Goal: Task Accomplishment & Management: Use online tool/utility

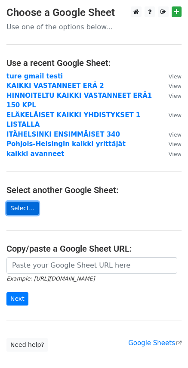
click at [16, 202] on link "Select..." at bounding box center [22, 208] width 32 height 13
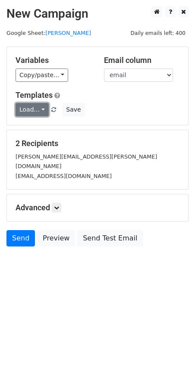
click at [38, 110] on link "Load..." at bounding box center [32, 109] width 33 height 13
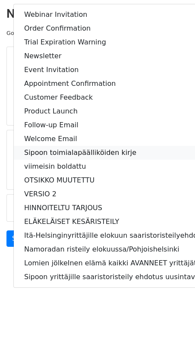
click at [34, 153] on link "Sipoon toimialapäälliköiden kirje" at bounding box center [134, 153] width 240 height 14
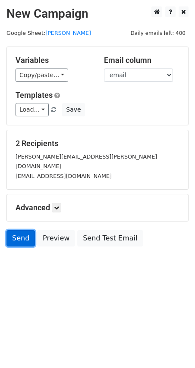
click at [20, 231] on link "Send" at bounding box center [20, 238] width 28 height 16
